Goal: Task Accomplishment & Management: Manage account settings

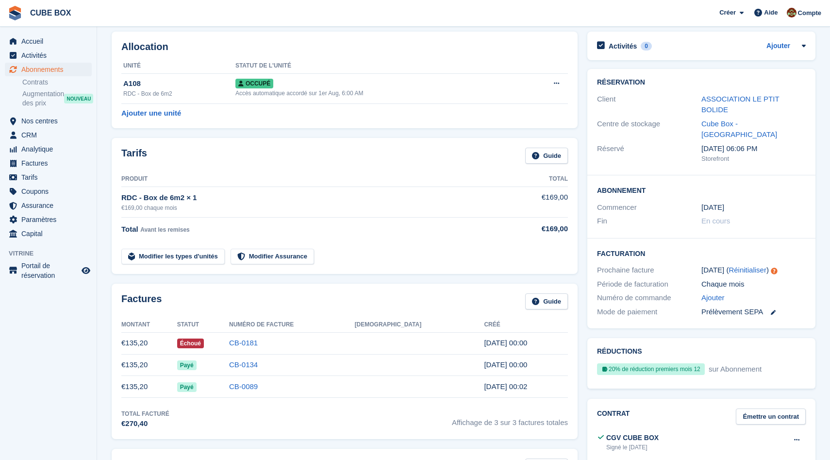
scroll to position [56, 0]
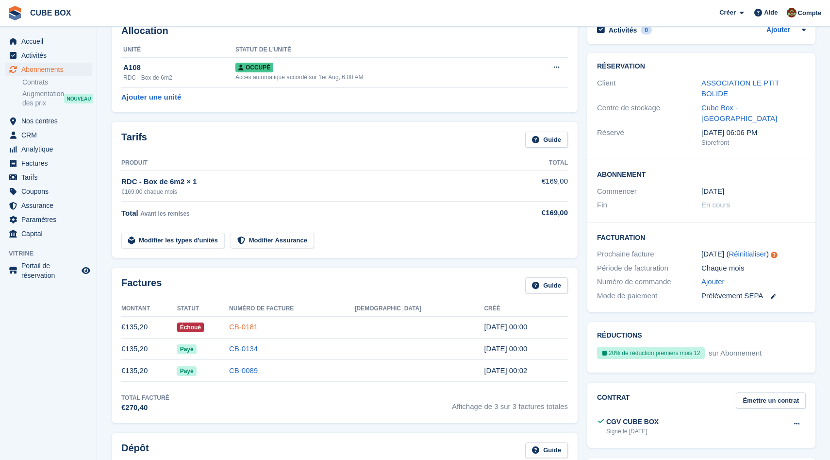
click at [258, 326] on link "CB-0181" at bounding box center [243, 326] width 29 height 8
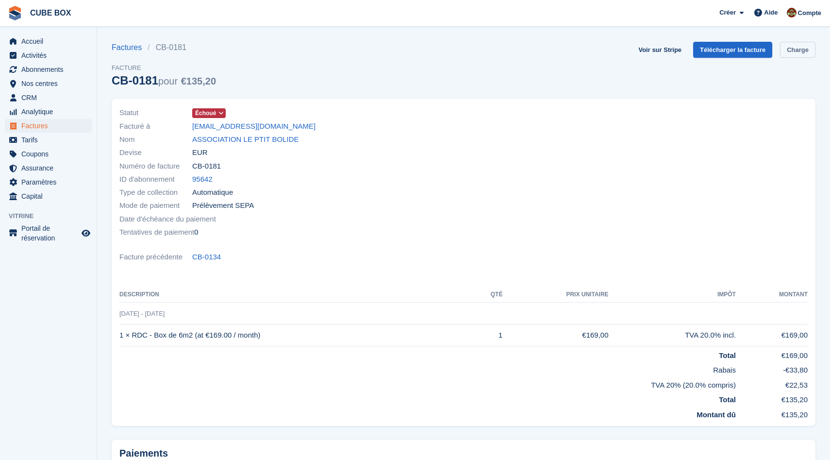
click at [799, 56] on link "Charge" at bounding box center [797, 50] width 35 height 16
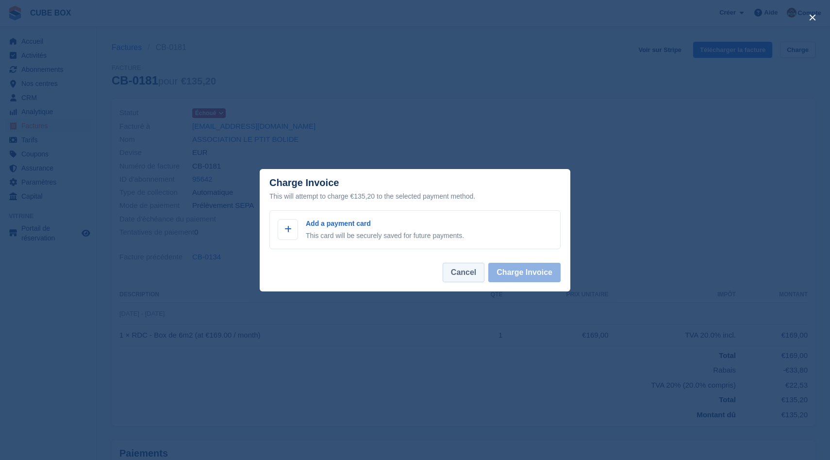
click at [470, 271] on button "Cancel" at bounding box center [464, 272] width 42 height 19
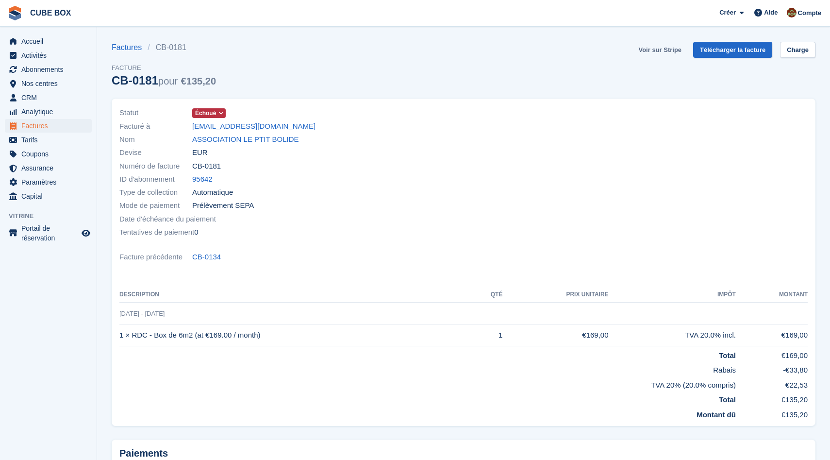
click at [668, 51] on link "Voir sur Stripe" at bounding box center [659, 50] width 51 height 16
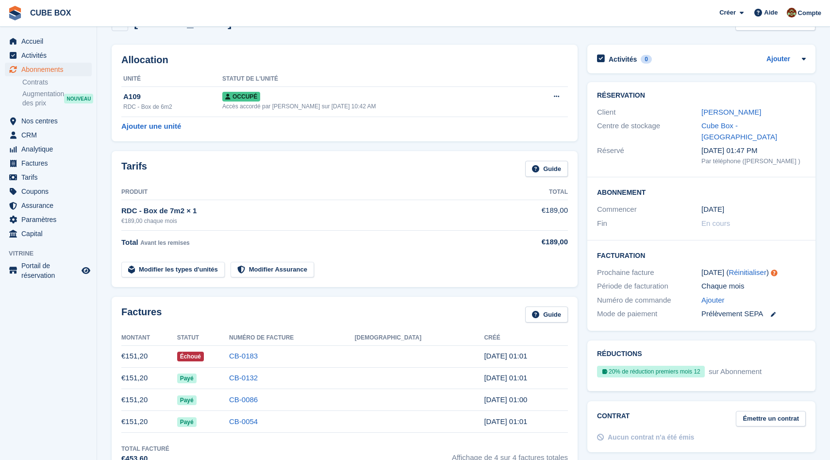
scroll to position [33, 0]
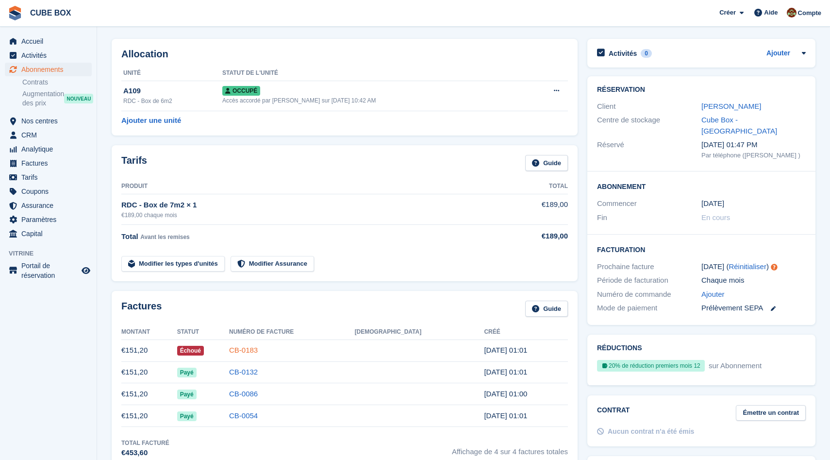
click at [258, 348] on link "CB-0183" at bounding box center [243, 350] width 29 height 8
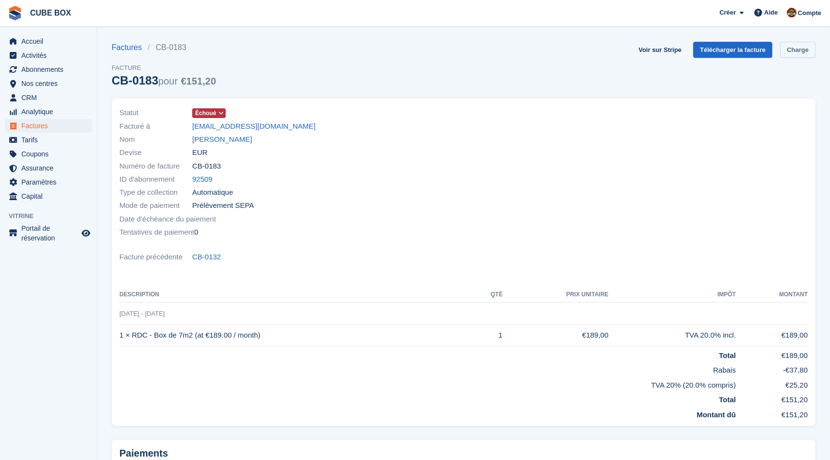
click at [803, 50] on link "Charge" at bounding box center [797, 50] width 35 height 16
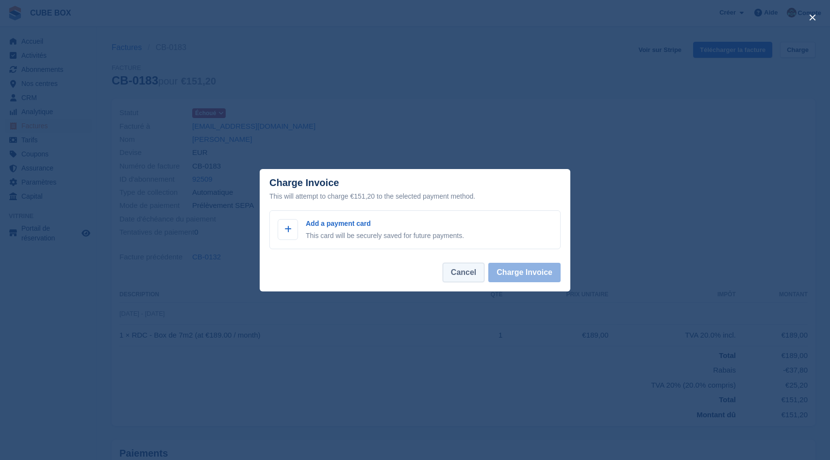
click at [472, 274] on button "Cancel" at bounding box center [464, 272] width 42 height 19
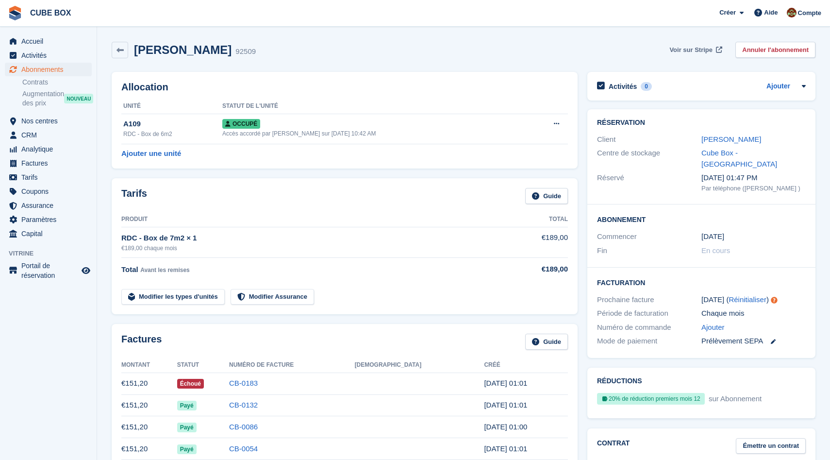
click at [692, 53] on span "Voir sur Stripe" at bounding box center [690, 50] width 43 height 10
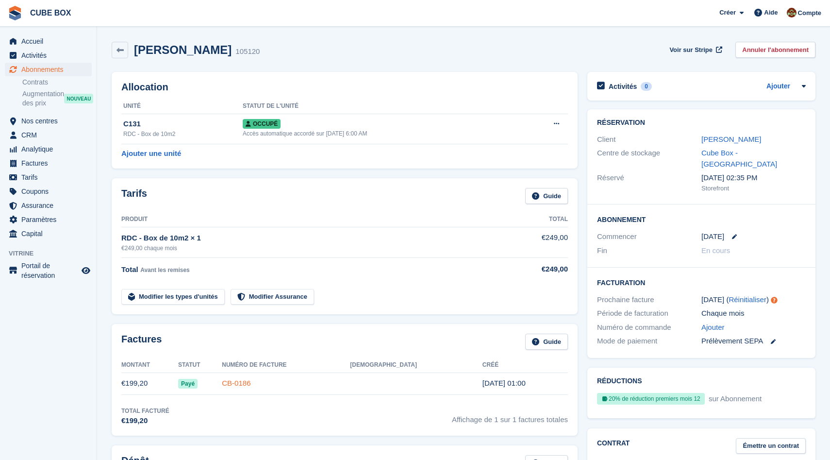
click at [250, 383] on link "CB-0186" at bounding box center [236, 383] width 29 height 8
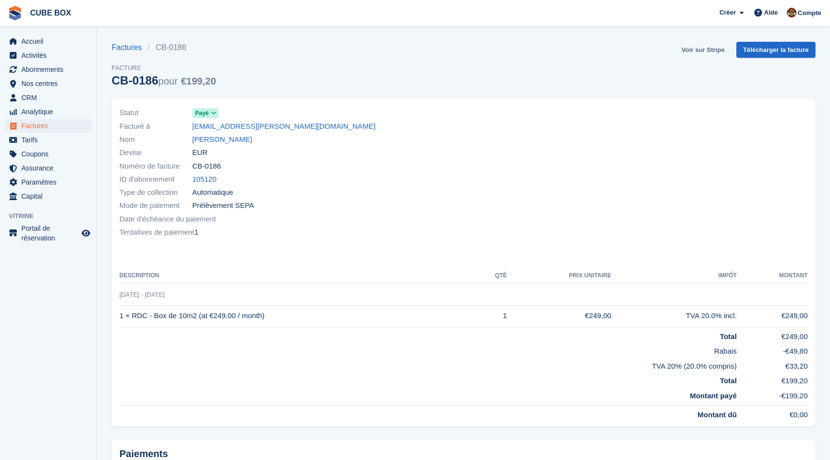
click at [696, 45] on link "Voir sur Stripe" at bounding box center [702, 50] width 51 height 16
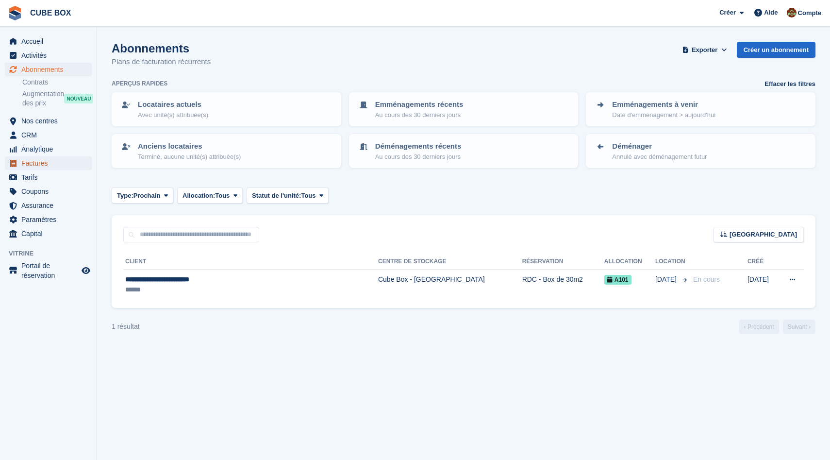
click at [33, 166] on span "Factures" at bounding box center [50, 163] width 58 height 14
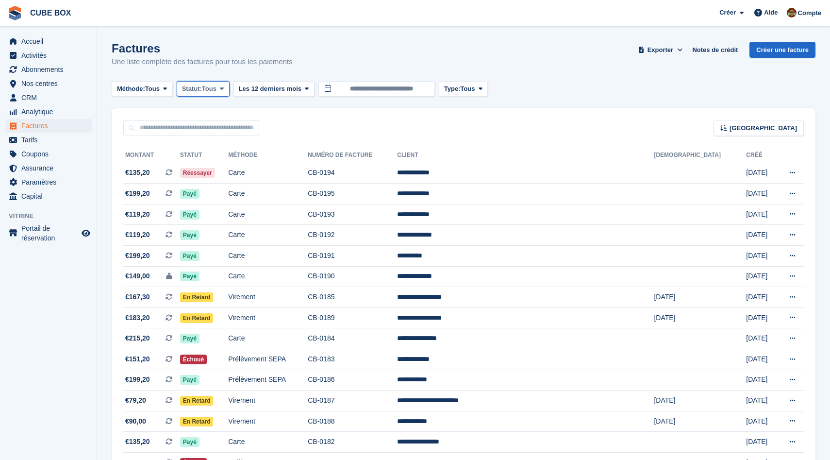
click at [224, 87] on icon at bounding box center [222, 88] width 4 height 6
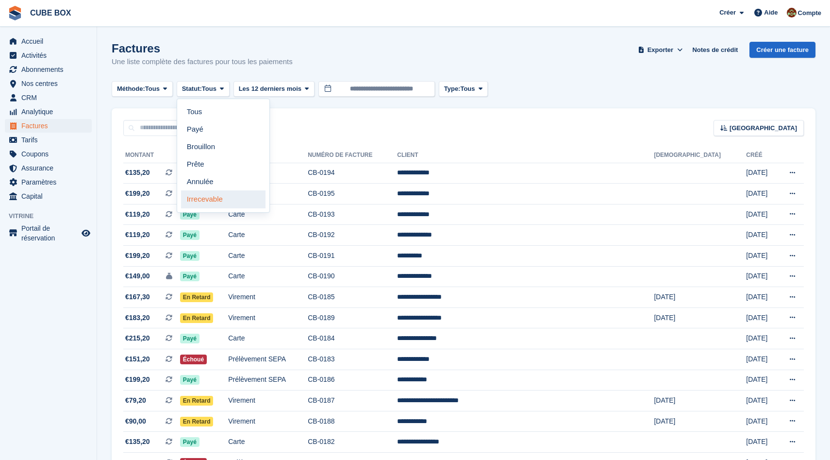
click at [231, 199] on link "Irrecevable" at bounding box center [223, 198] width 84 height 17
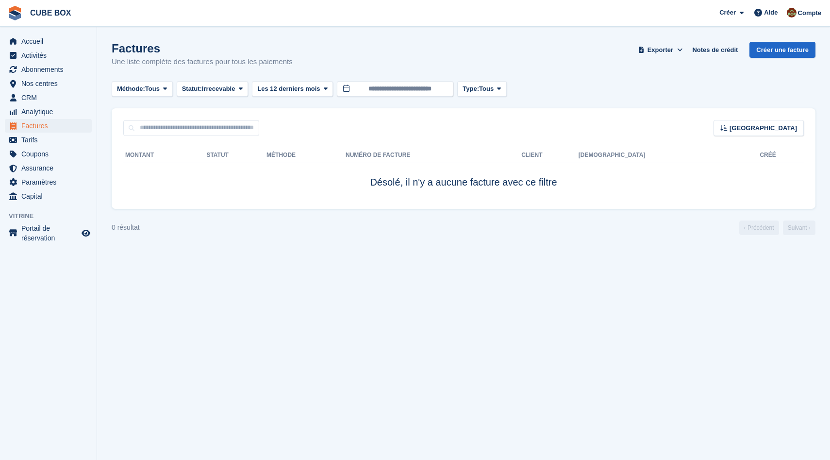
click at [232, 77] on div "Factures Une liste complète des factures pour tous les paiements Exporter Expor…" at bounding box center [464, 60] width 704 height 37
click at [235, 88] on span "Irrecevable" at bounding box center [218, 89] width 33 height 10
click at [230, 163] on link "Prête" at bounding box center [223, 163] width 84 height 17
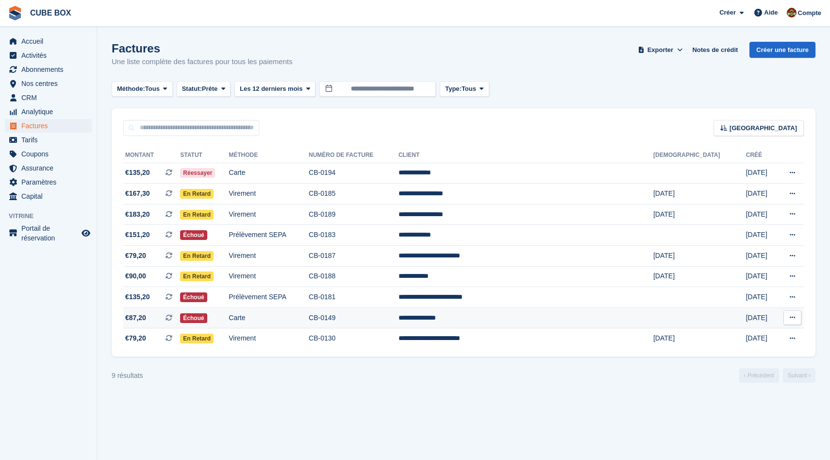
click at [388, 320] on td "CB-0149" at bounding box center [354, 317] width 90 height 21
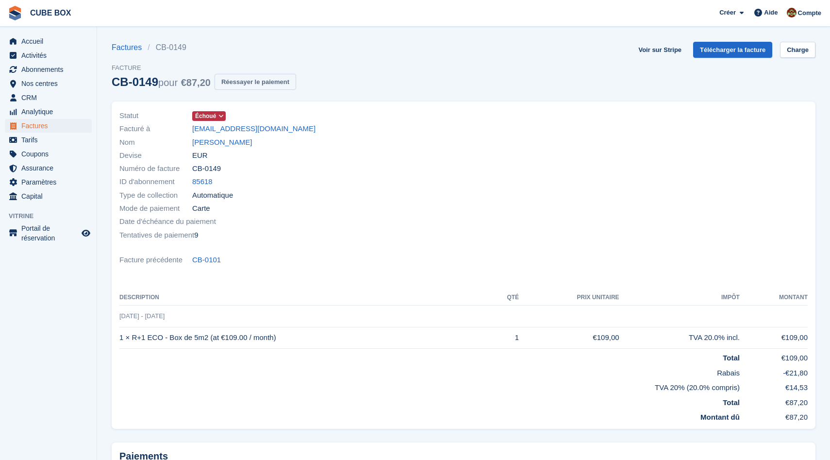
click at [271, 87] on button "Réessayer le paiement" at bounding box center [255, 82] width 82 height 16
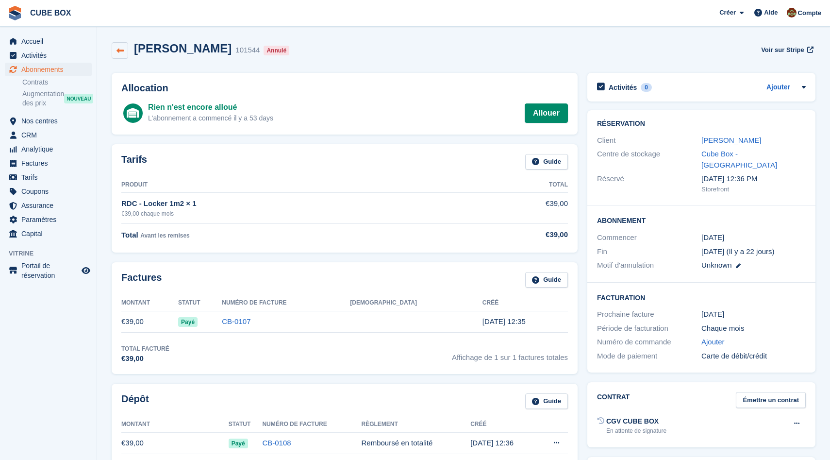
click at [120, 52] on icon at bounding box center [119, 50] width 7 height 7
click at [805, 91] on div at bounding box center [802, 88] width 8 height 12
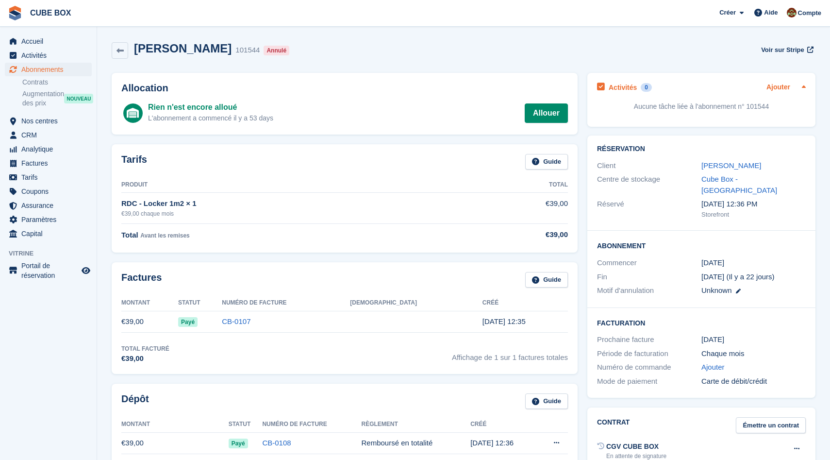
click at [772, 89] on link "Ajouter" at bounding box center [778, 87] width 24 height 11
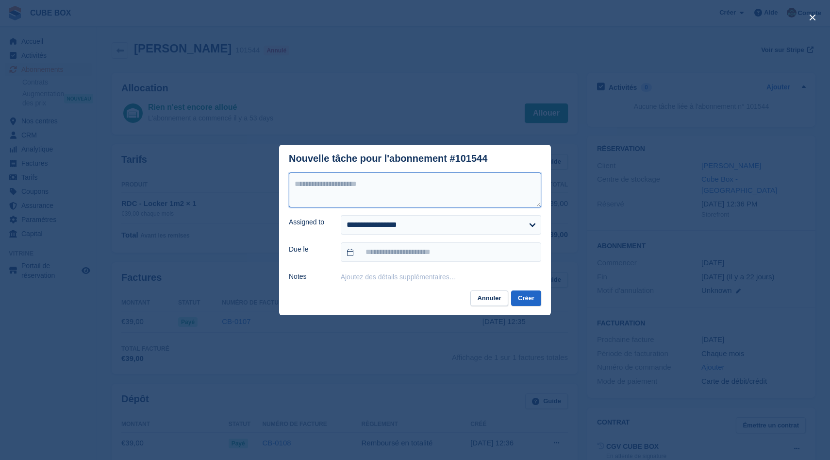
click at [417, 197] on textarea at bounding box center [415, 189] width 252 height 35
type textarea "**********"
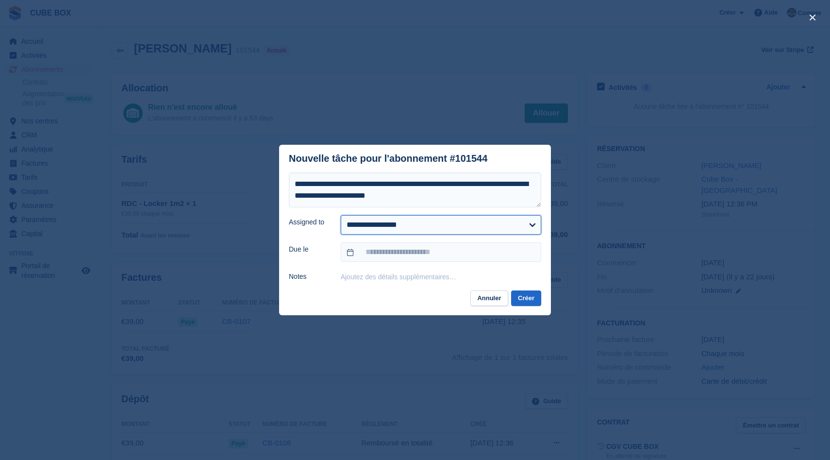
click at [429, 229] on select "**********" at bounding box center [441, 224] width 200 height 19
select select "****"
click at [341, 215] on select "**********" at bounding box center [441, 224] width 200 height 19
click at [418, 255] on input "text" at bounding box center [441, 251] width 200 height 19
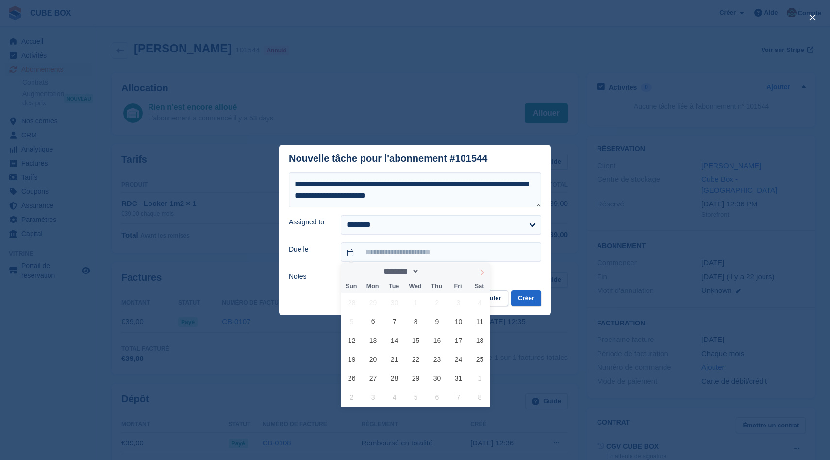
click at [480, 276] on span at bounding box center [482, 271] width 16 height 16
select select "**"
click at [480, 276] on span at bounding box center [482, 271] width 16 height 16
type input "****"
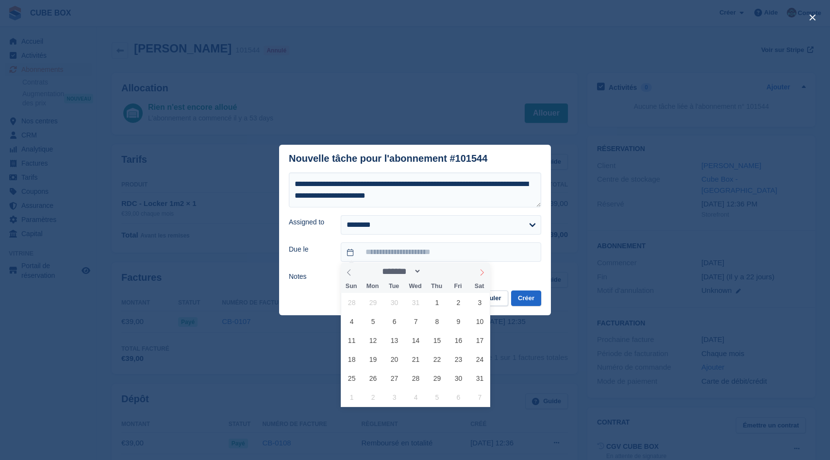
click at [480, 276] on span at bounding box center [482, 271] width 16 height 16
click at [352, 273] on span at bounding box center [349, 271] width 16 height 16
select select "*"
click at [416, 361] on span "21" at bounding box center [415, 358] width 19 height 19
type input "**********"
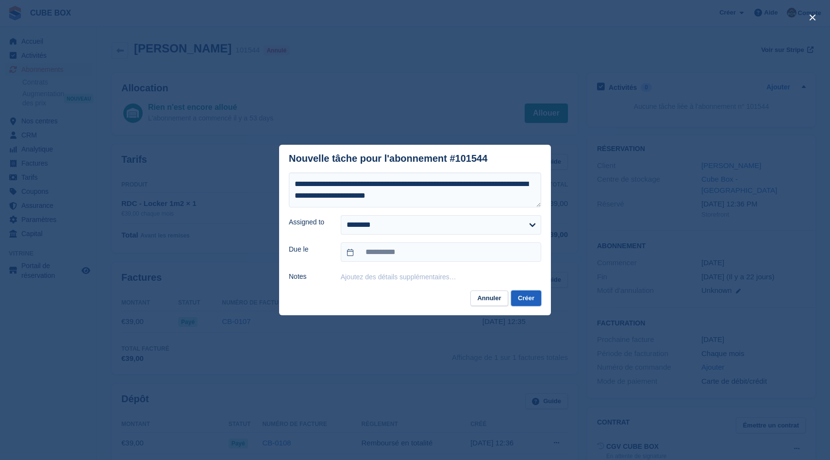
click at [525, 300] on button "Créer" at bounding box center [526, 298] width 30 height 16
